Goal: Task Accomplishment & Management: Complete application form

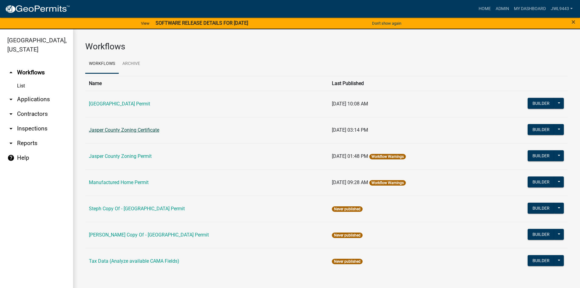
click at [141, 129] on link "Jasper County Zoning Certificate" at bounding box center [124, 130] width 70 height 6
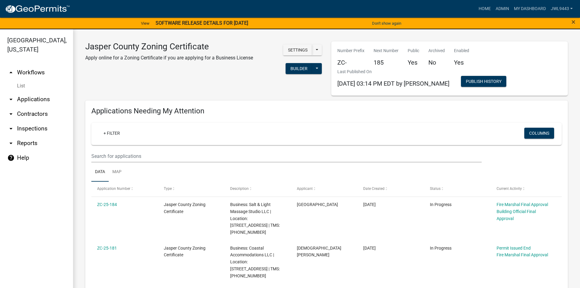
select select "3: 100"
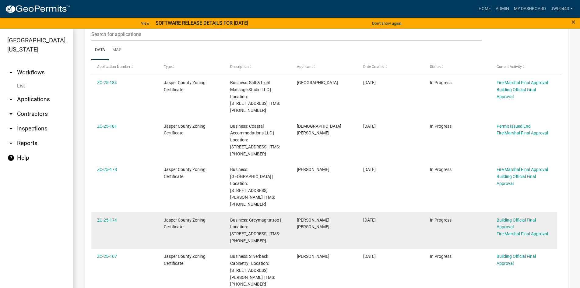
scroll to position [152, 0]
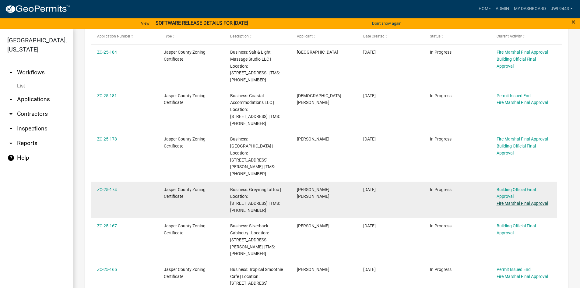
click at [518, 201] on link "Fire Marshal Final Approval" at bounding box center [521, 203] width 51 height 5
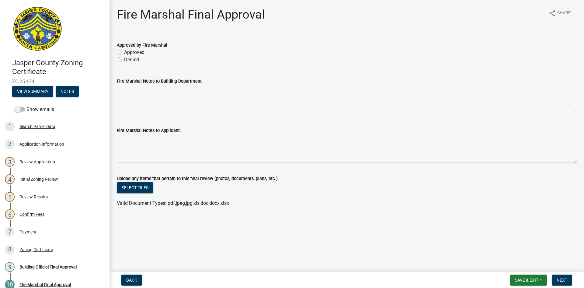
click at [124, 52] on label "Approved" at bounding box center [134, 52] width 20 height 7
click at [124, 52] on input "Approved" at bounding box center [126, 51] width 4 height 4
radio input "true"
click at [562, 279] on span "Next" at bounding box center [562, 279] width 11 height 5
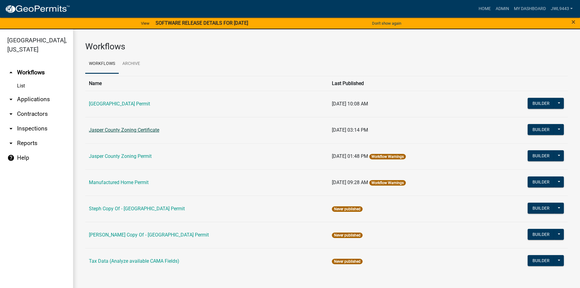
click at [132, 131] on link "Jasper County Zoning Certificate" at bounding box center [124, 130] width 70 height 6
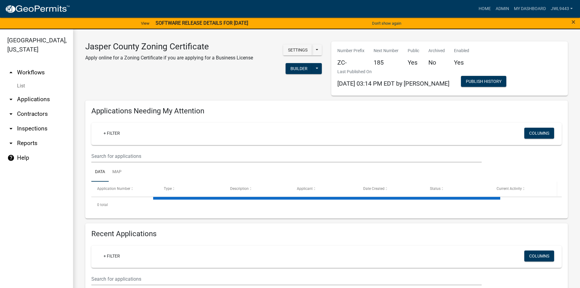
select select "3: 100"
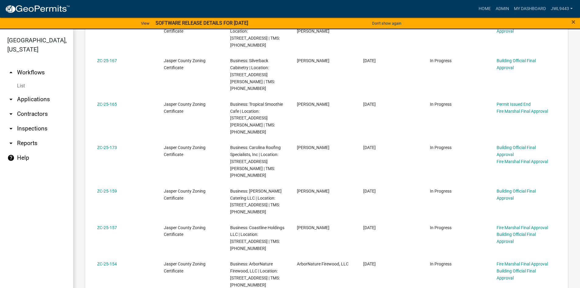
scroll to position [335, 0]
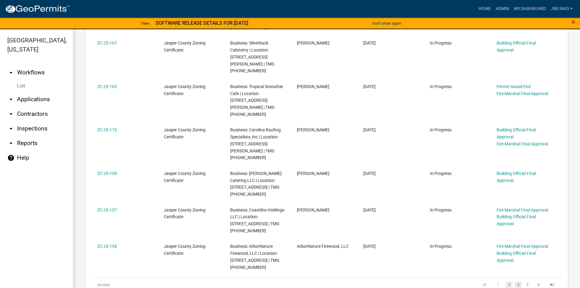
click at [515, 281] on link "2" at bounding box center [517, 284] width 7 height 7
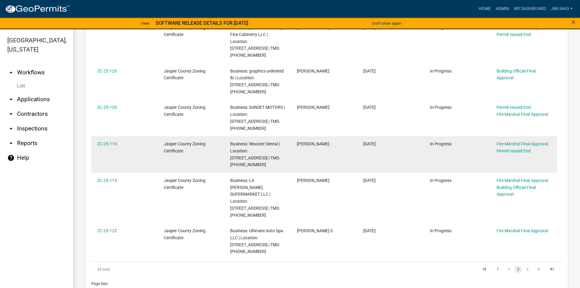
scroll to position [335, 0]
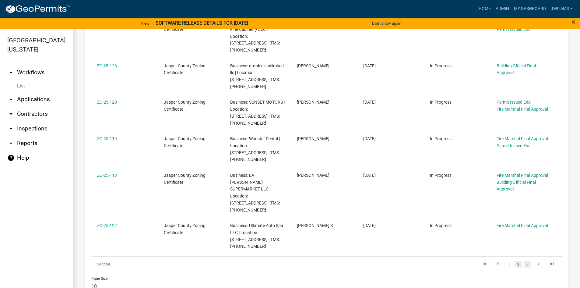
click at [524, 260] on link "3" at bounding box center [526, 263] width 7 height 7
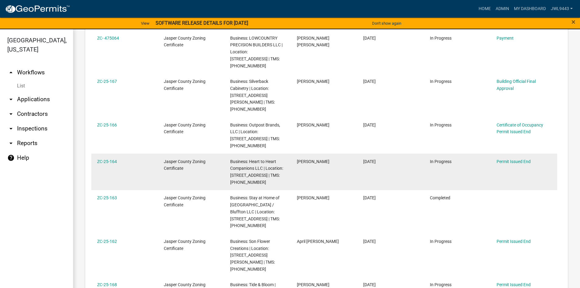
scroll to position [1521, 0]
